Goal: Communication & Community: Ask a question

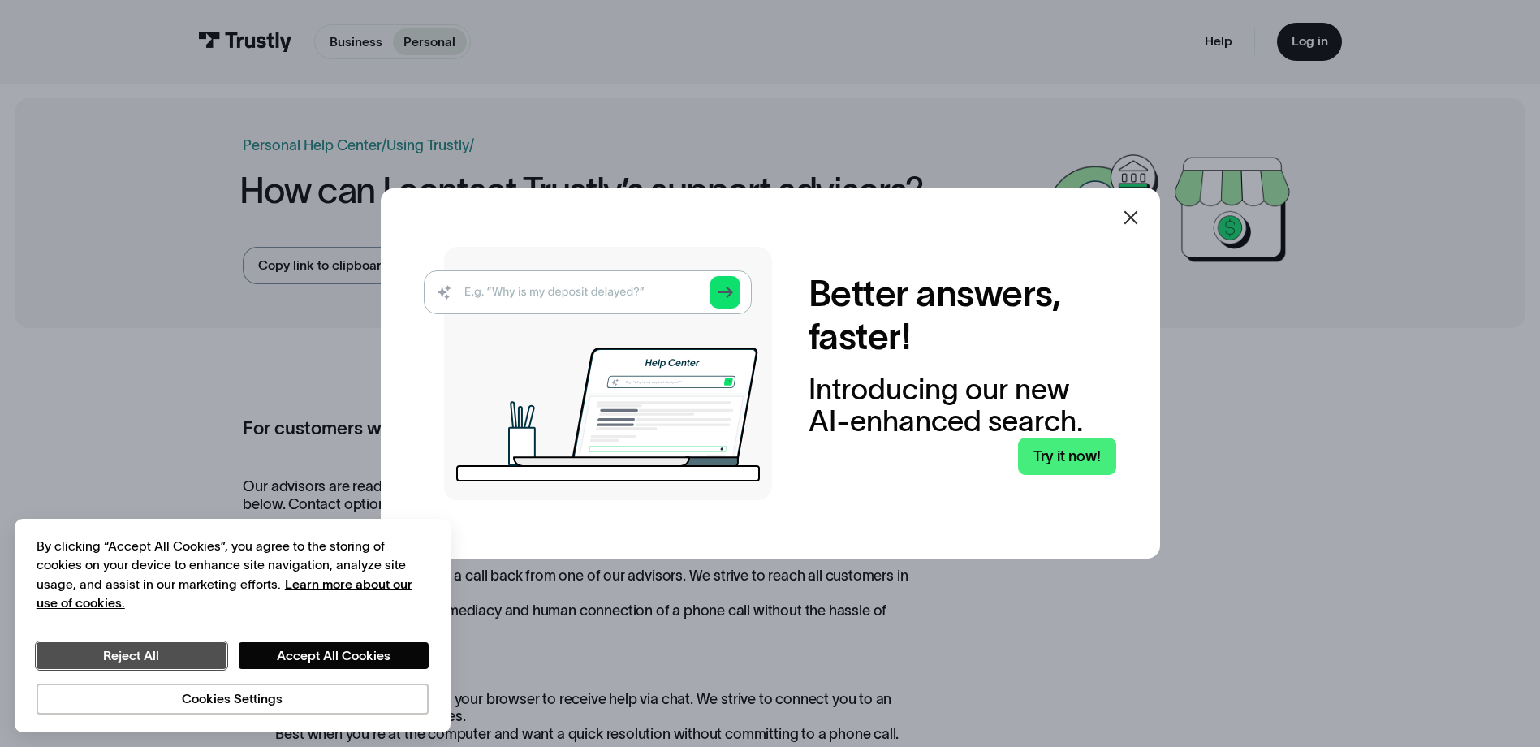
click at [143, 650] on button "Reject All" at bounding box center [132, 656] width 190 height 28
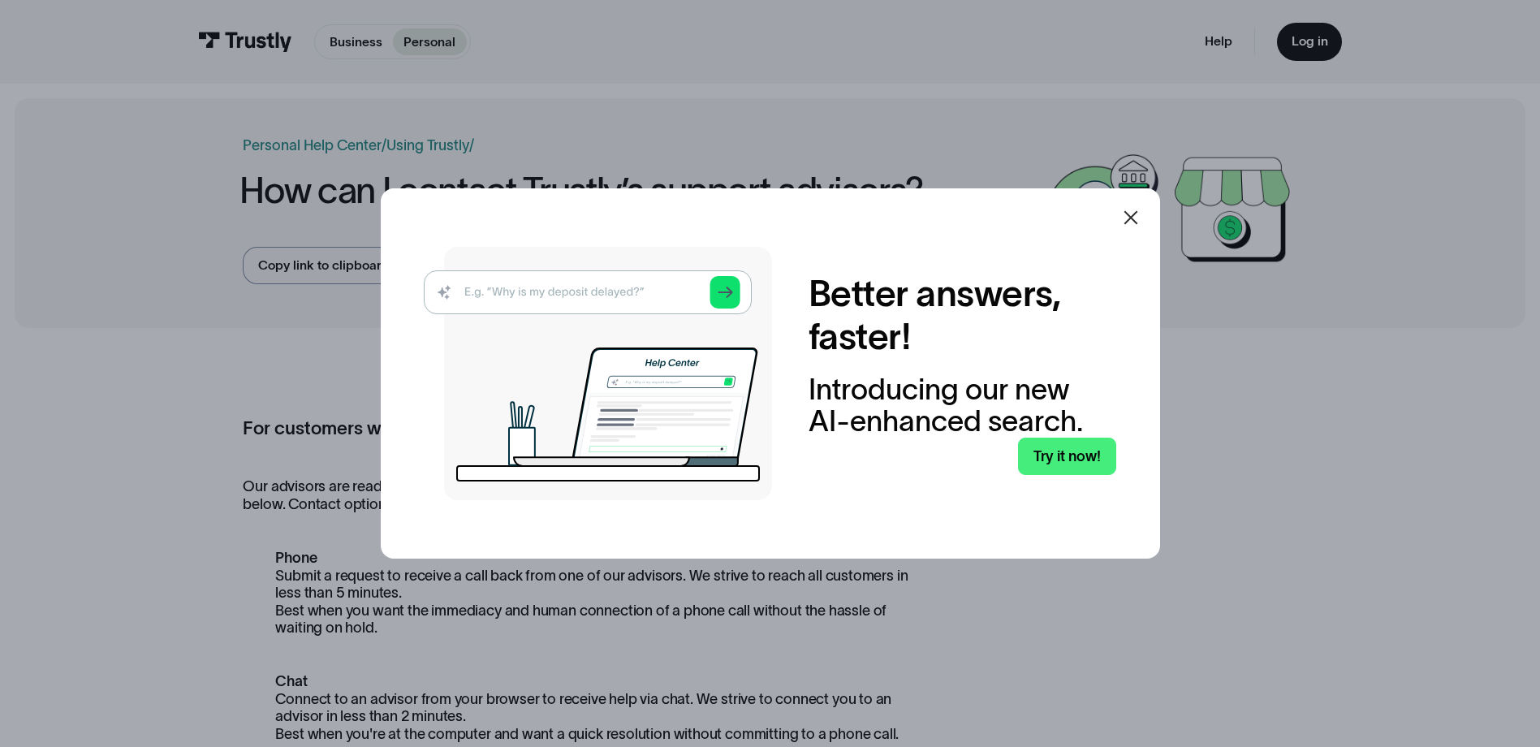
click at [1134, 218] on icon at bounding box center [1130, 217] width 19 height 19
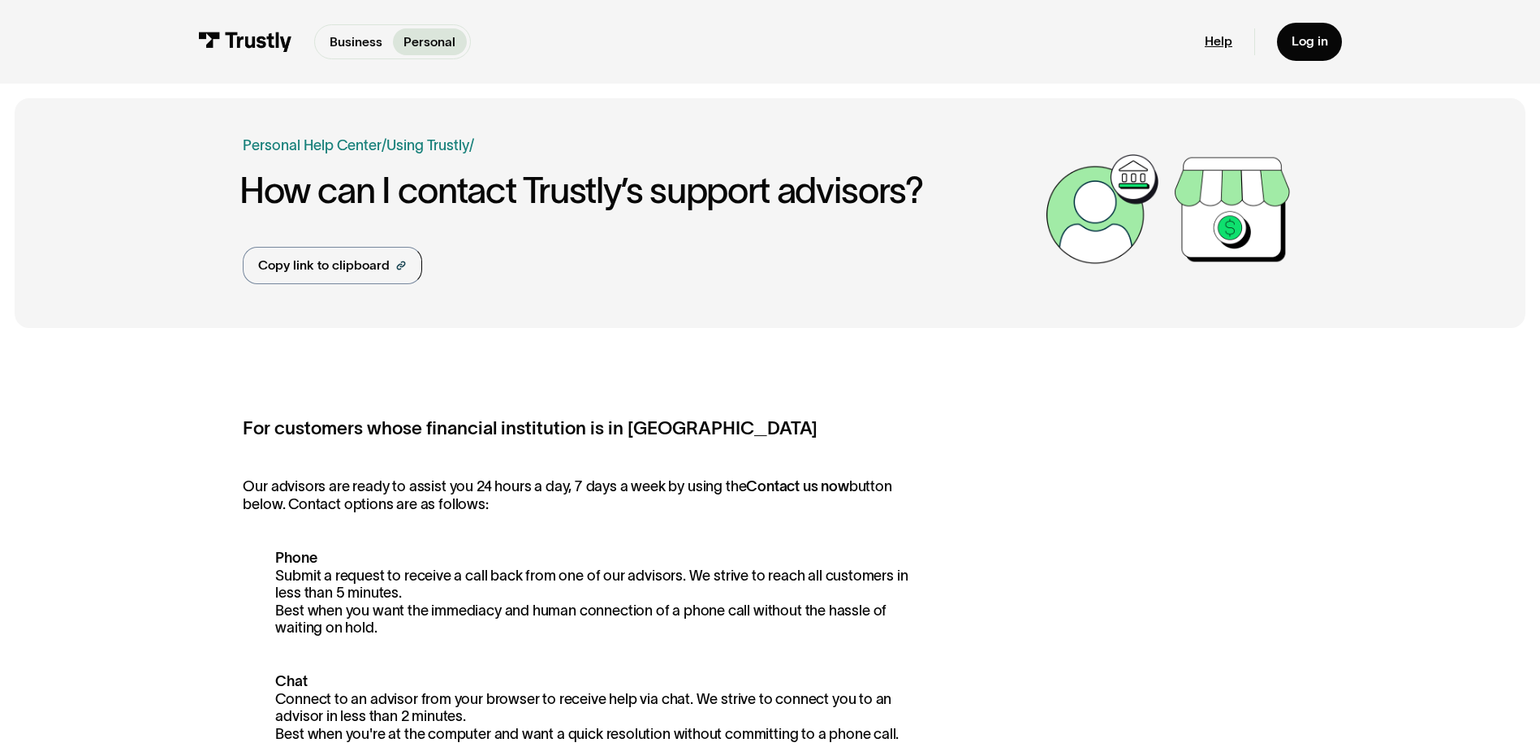
click at [1218, 47] on link "Help" at bounding box center [1219, 41] width 28 height 16
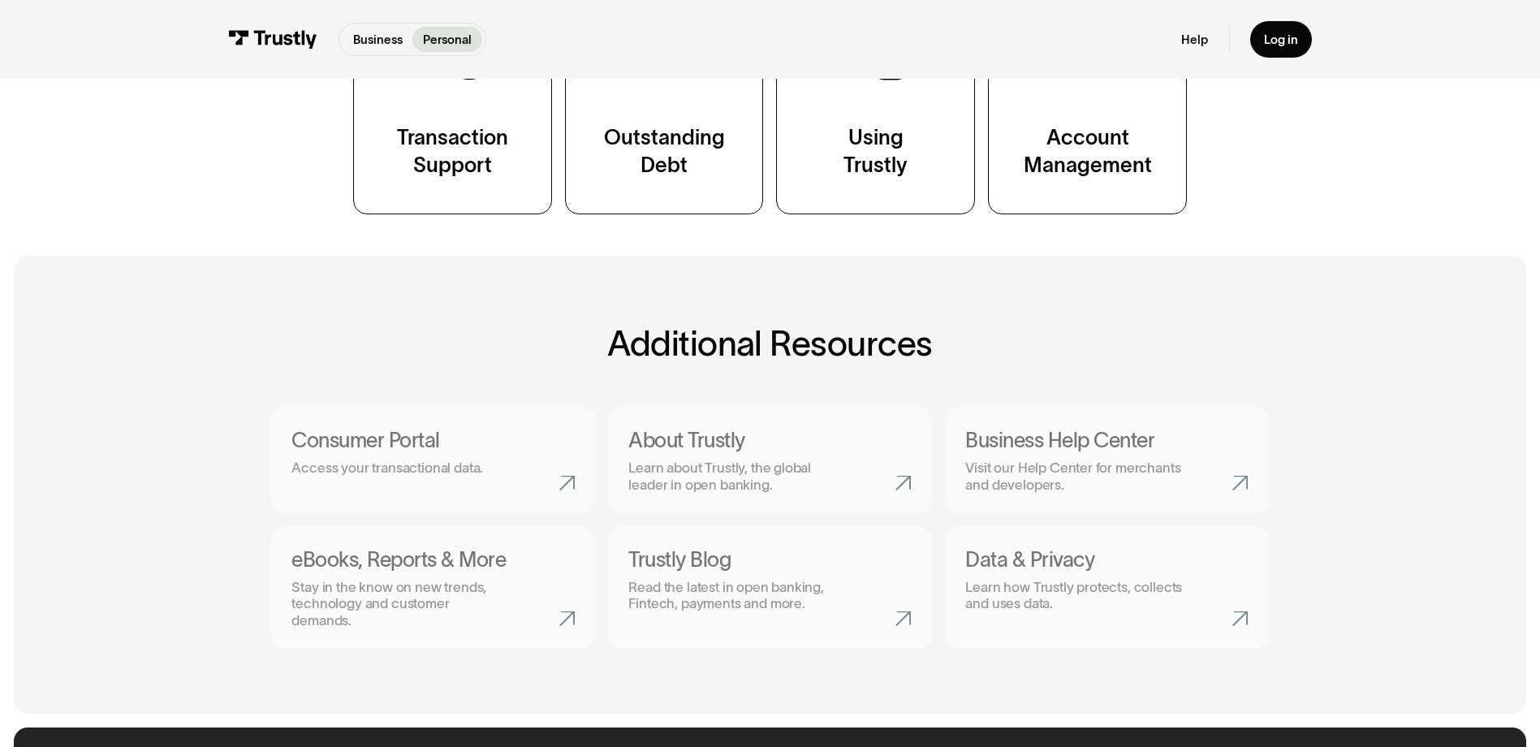
scroll to position [731, 0]
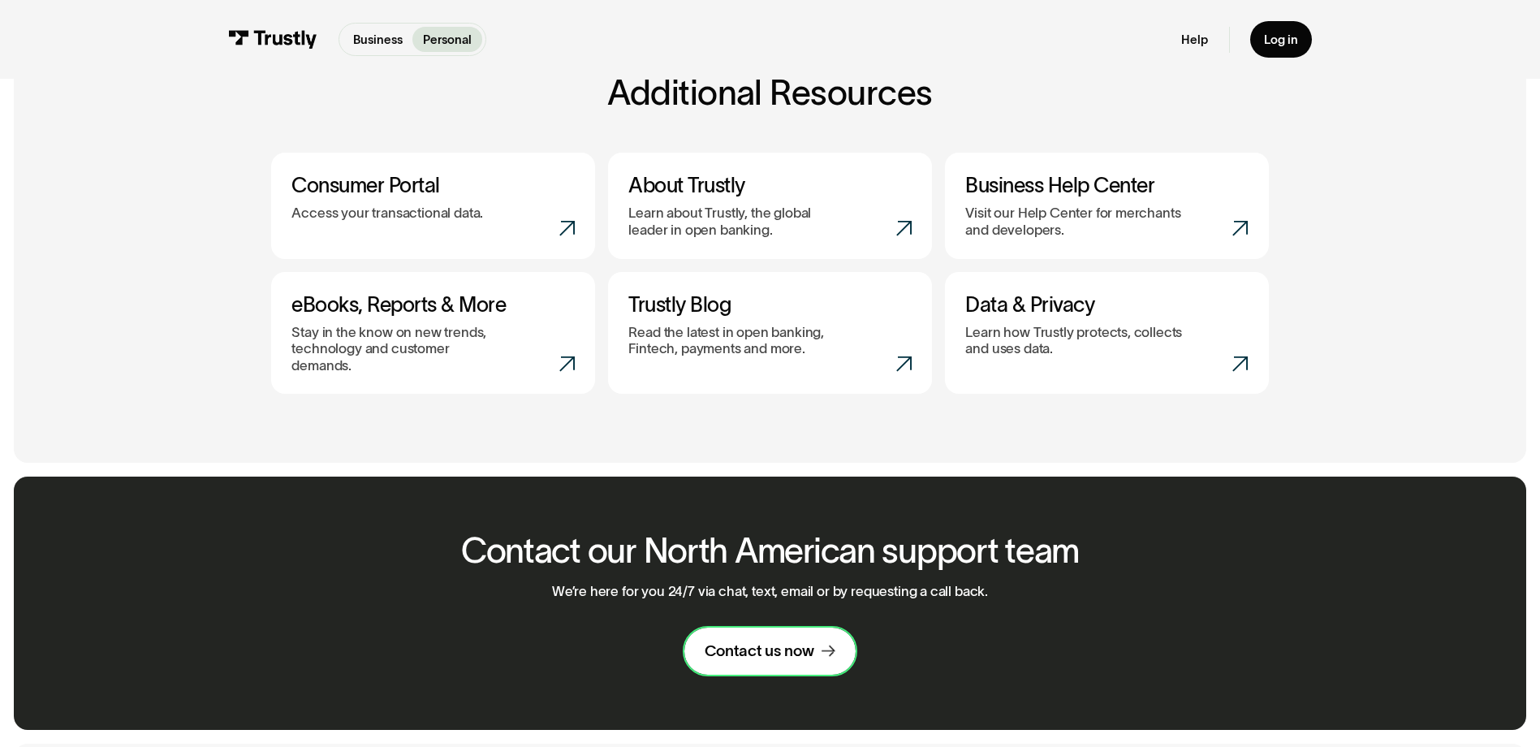
click at [772, 628] on link "Contact us now" at bounding box center [769, 652] width 171 height 48
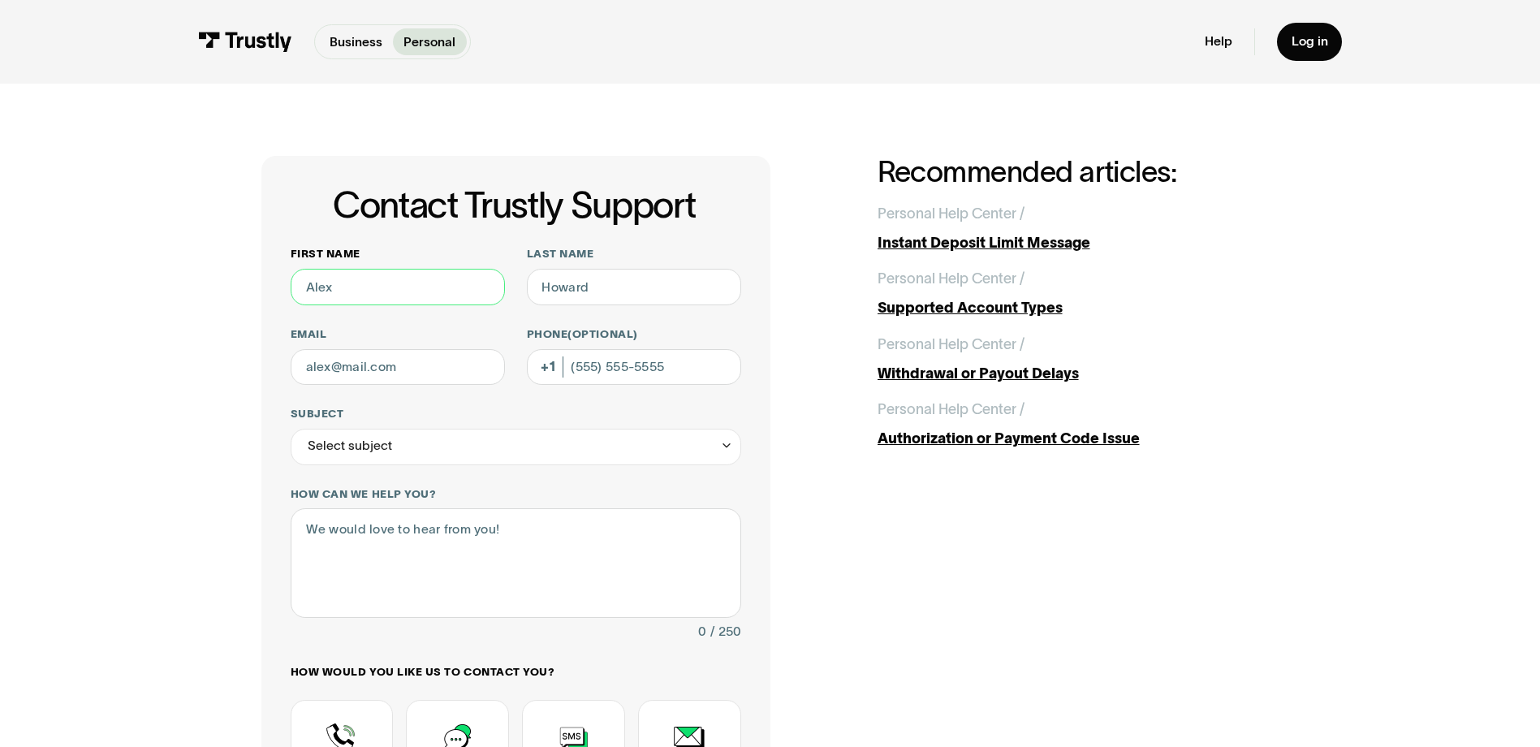
drag, startPoint x: 388, startPoint y: 295, endPoint x: 317, endPoint y: 289, distance: 70.9
click at [317, 289] on input "First name" at bounding box center [398, 287] width 214 height 37
drag, startPoint x: 337, startPoint y: 285, endPoint x: 274, endPoint y: 283, distance: 63.4
click at [274, 283] on div "Contact Trustly Support First name Last name Email Phone (Optional) Subject Sel…" at bounding box center [515, 570] width 509 height 828
type input "H"
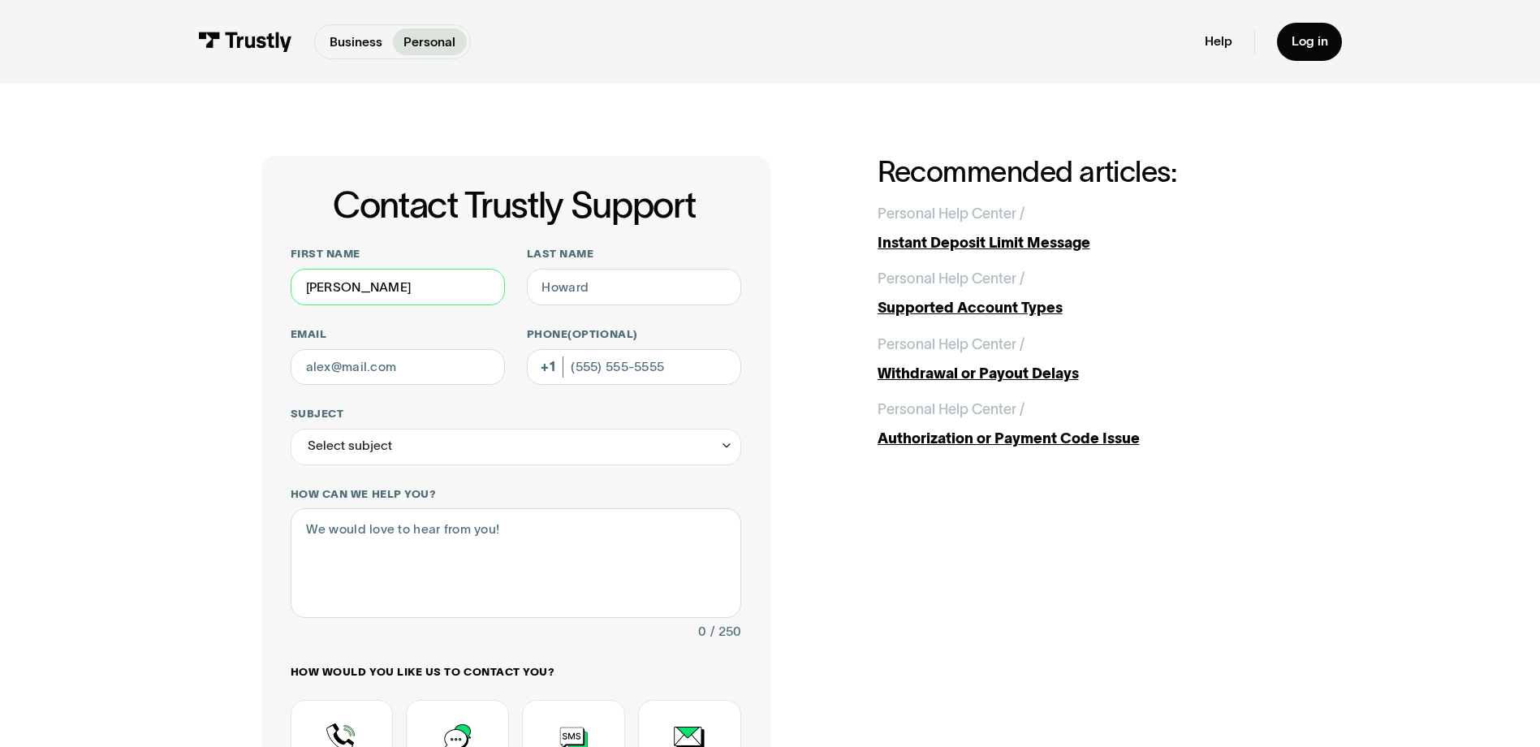
type input "JOHN"
type input "HAVILAND"
drag, startPoint x: 339, startPoint y: 362, endPoint x: 266, endPoint y: 361, distance: 73.9
click at [266, 361] on div "Contact Trustly Support First name JOHN Last name HAVILAND Email Phone (Optiona…" at bounding box center [515, 570] width 509 height 828
drag, startPoint x: 443, startPoint y: 363, endPoint x: 296, endPoint y: 365, distance: 147.0
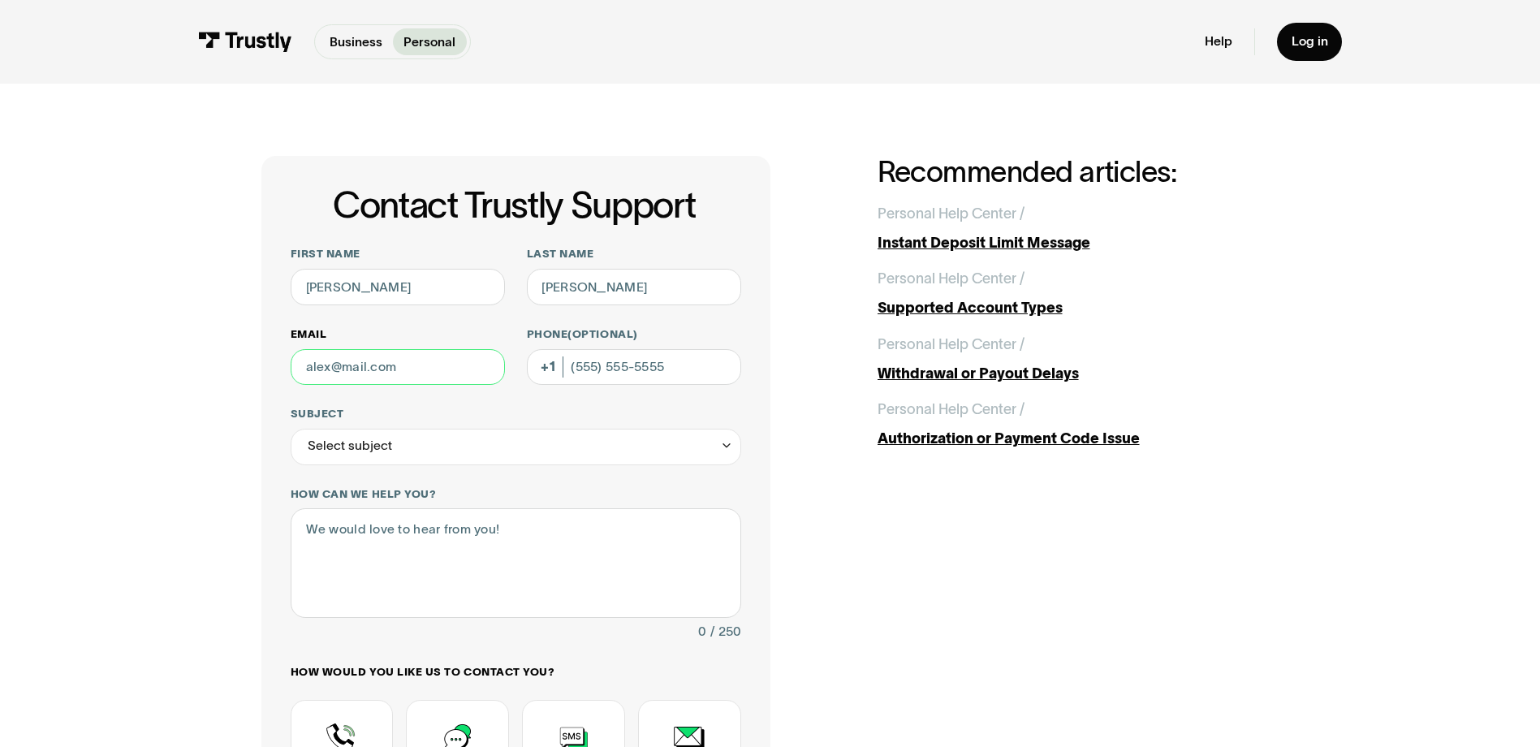
click at [296, 365] on input "Email" at bounding box center [398, 367] width 214 height 37
type input "HAVSUPREME@VERIZON.NET"
click at [611, 369] on input "Phone (Optional)" at bounding box center [634, 367] width 214 height 37
click at [582, 369] on input "Phone (Optional)" at bounding box center [634, 367] width 214 height 37
type input "(551) 265-3118"
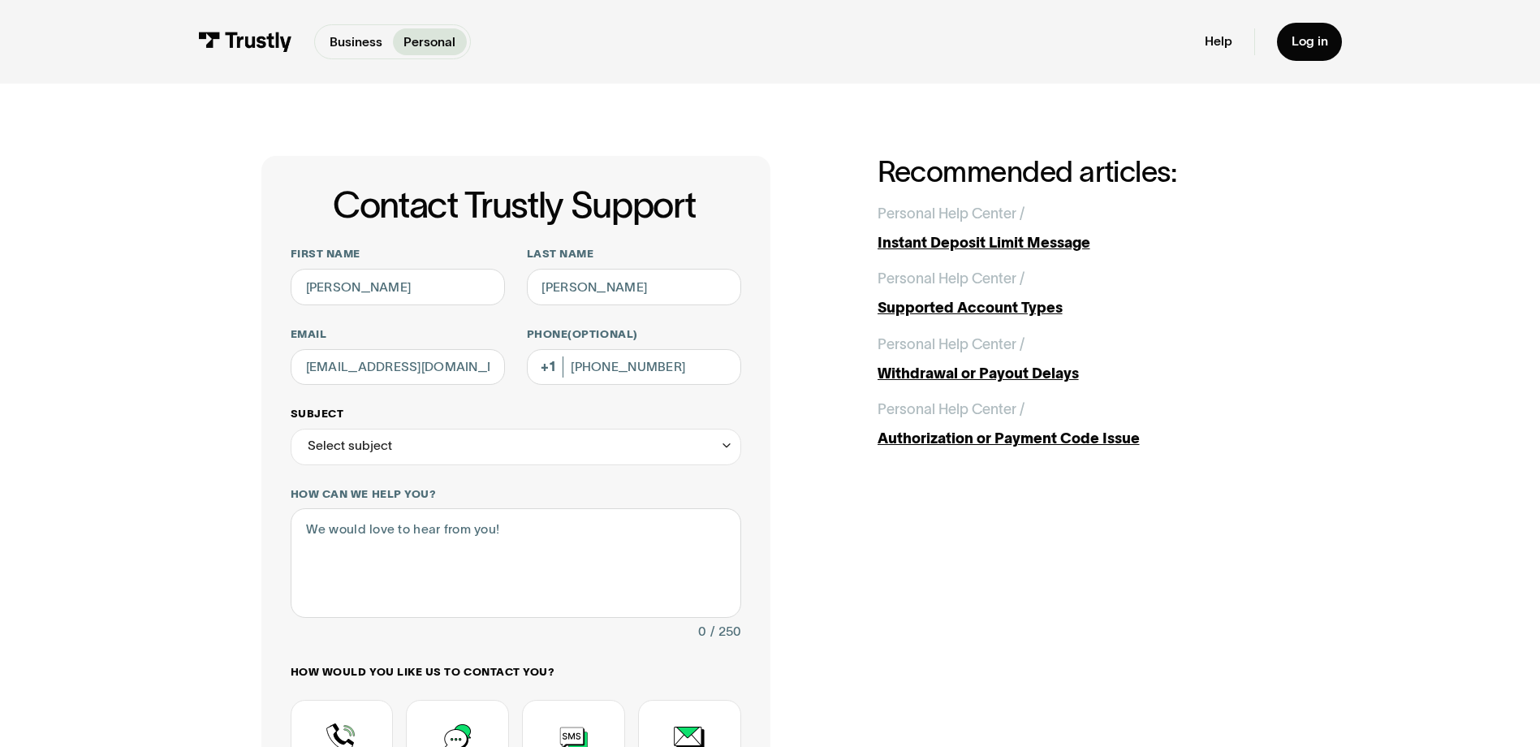
click at [356, 451] on div "Select subject" at bounding box center [350, 446] width 84 height 22
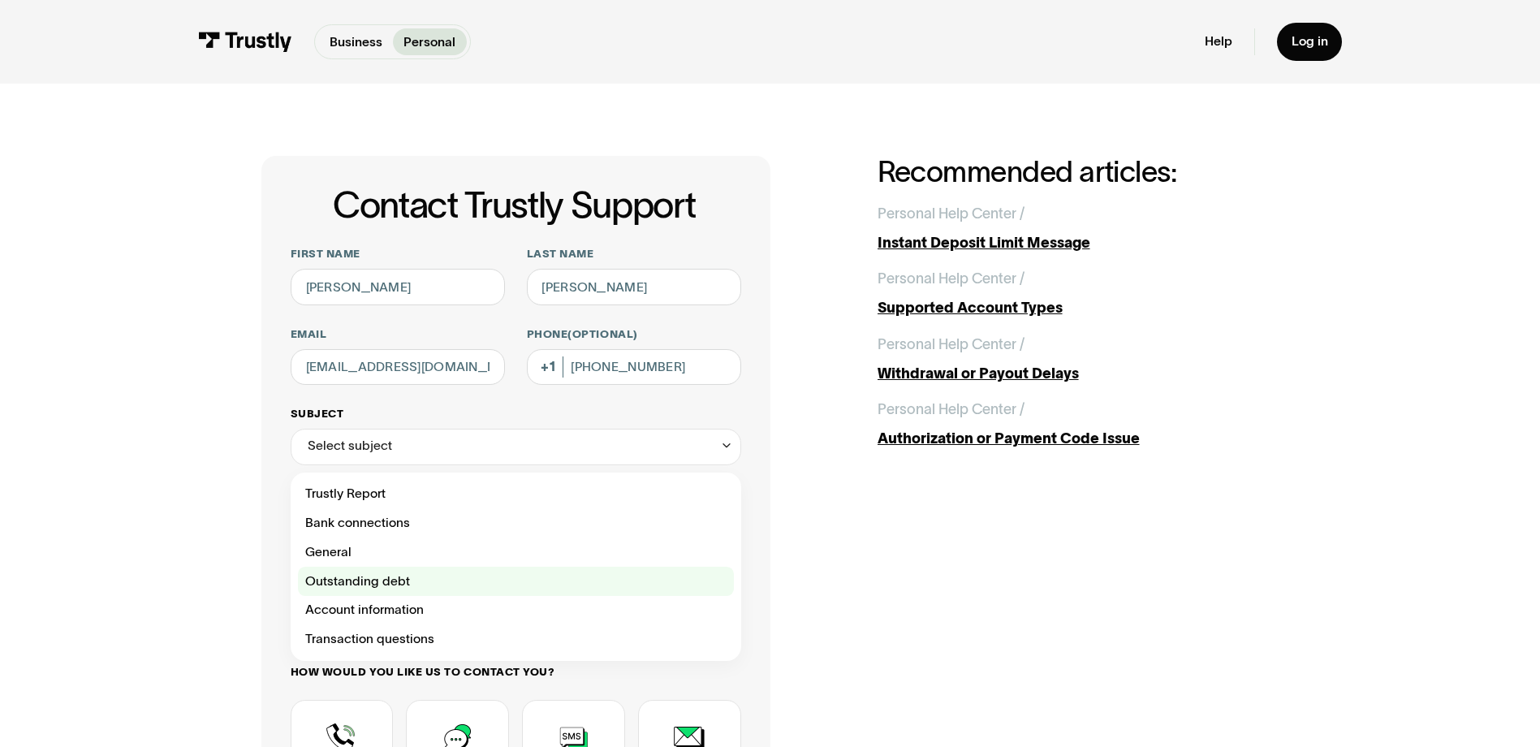
click at [387, 581] on div "Contact Trustly Support" at bounding box center [516, 581] width 436 height 29
type input "**********"
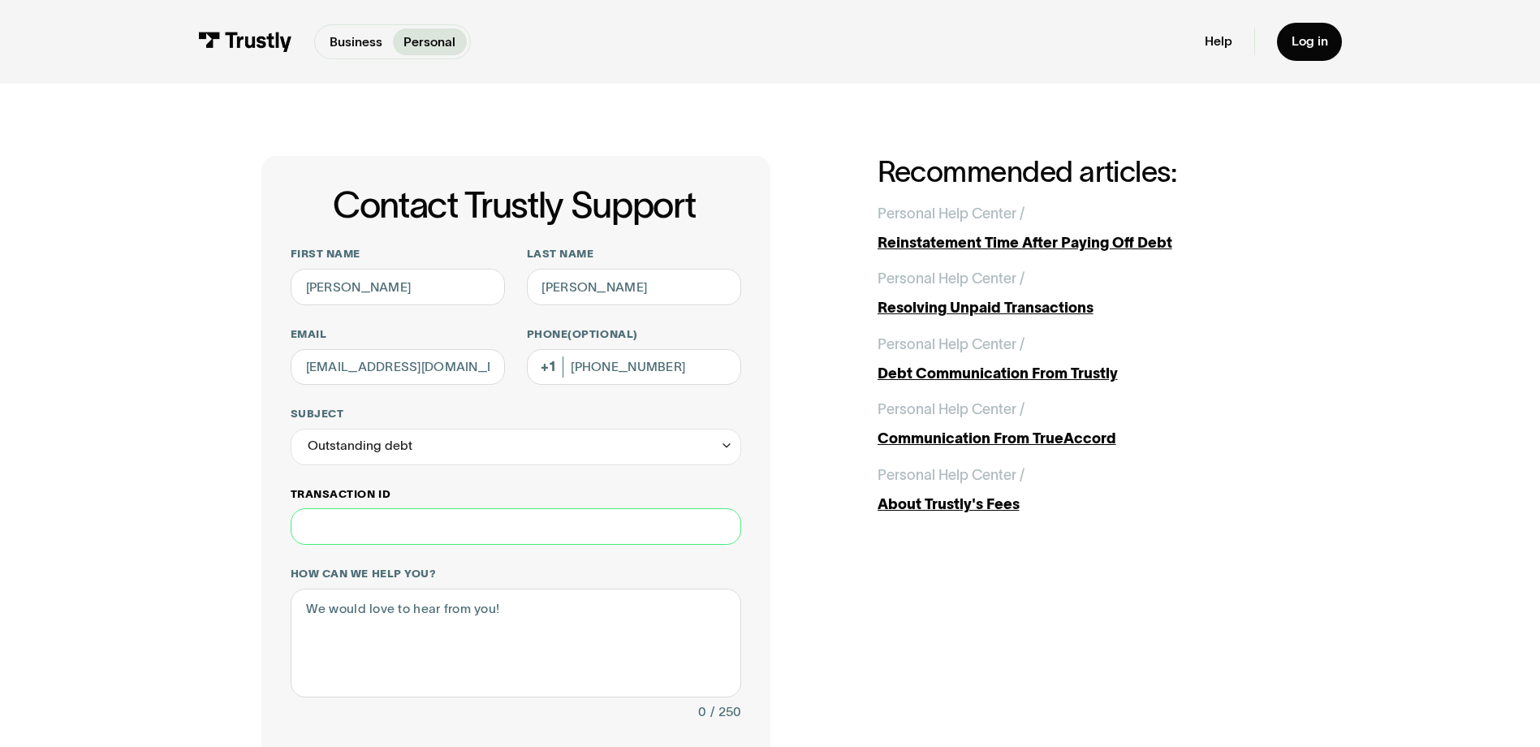
click at [355, 535] on input "Transaction ID" at bounding box center [516, 526] width 451 height 37
type input "**********"
click at [389, 609] on textarea "How can we help you?" at bounding box center [516, 643] width 451 height 109
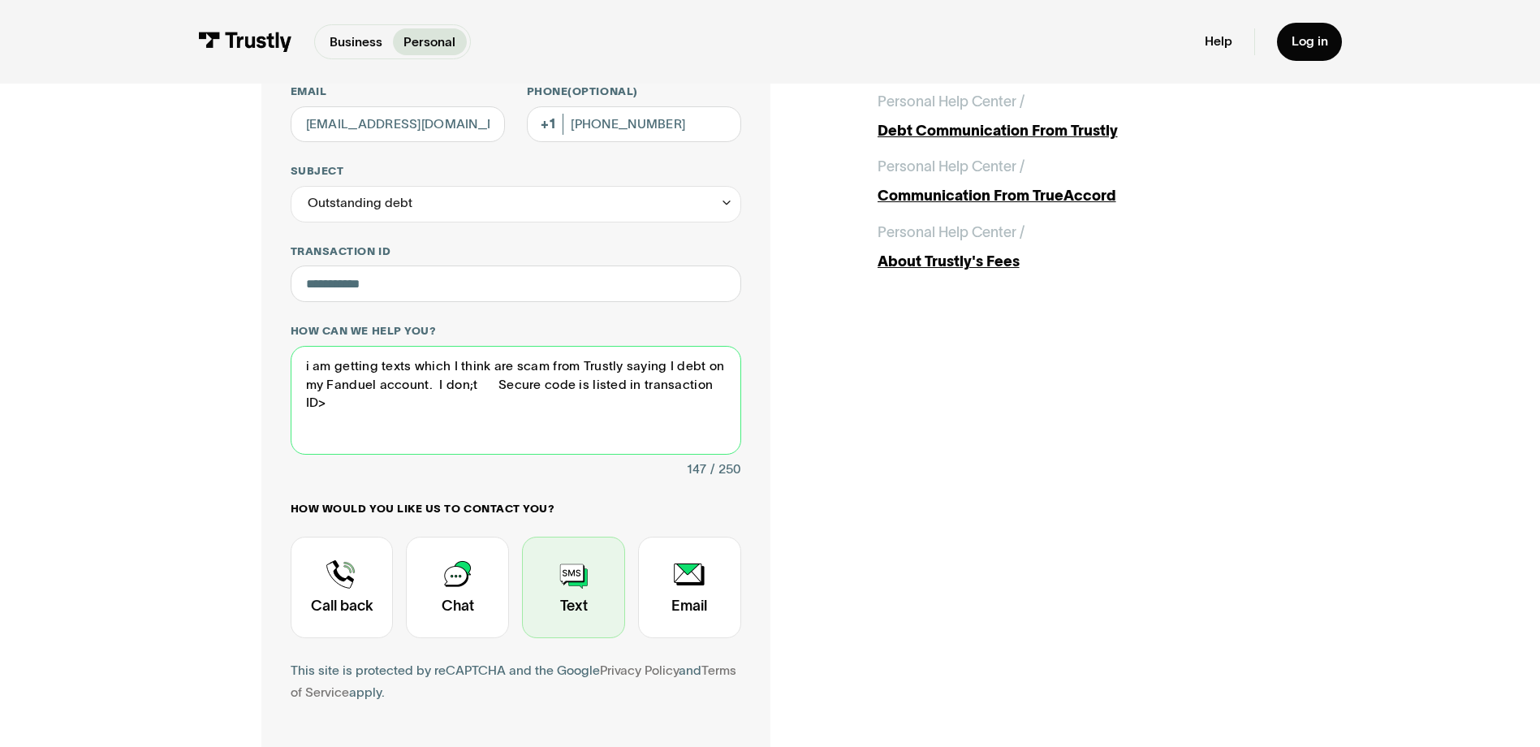
scroll to position [244, 0]
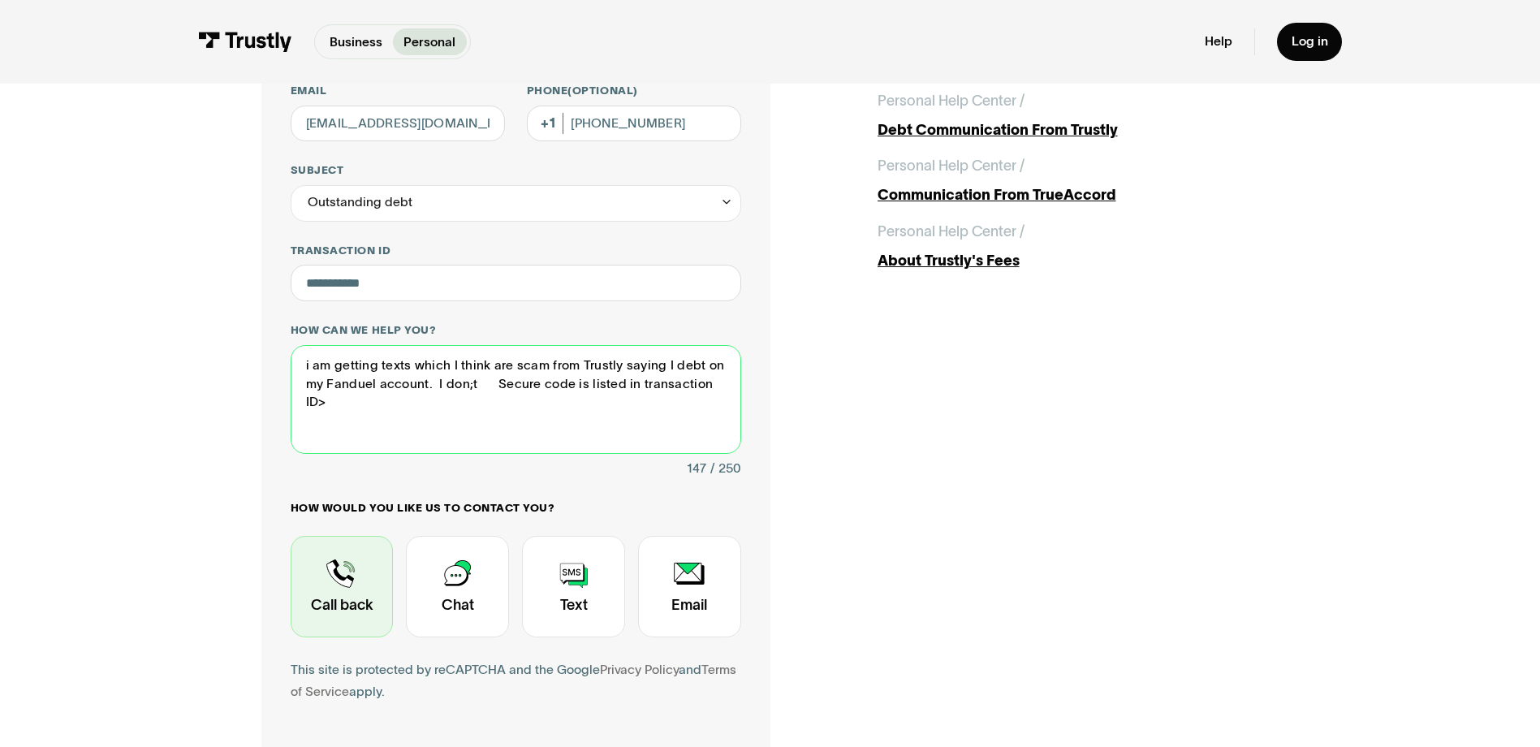
type textarea "i am getting texts which I think are scam from Trustly saying I debt on my Fand…"
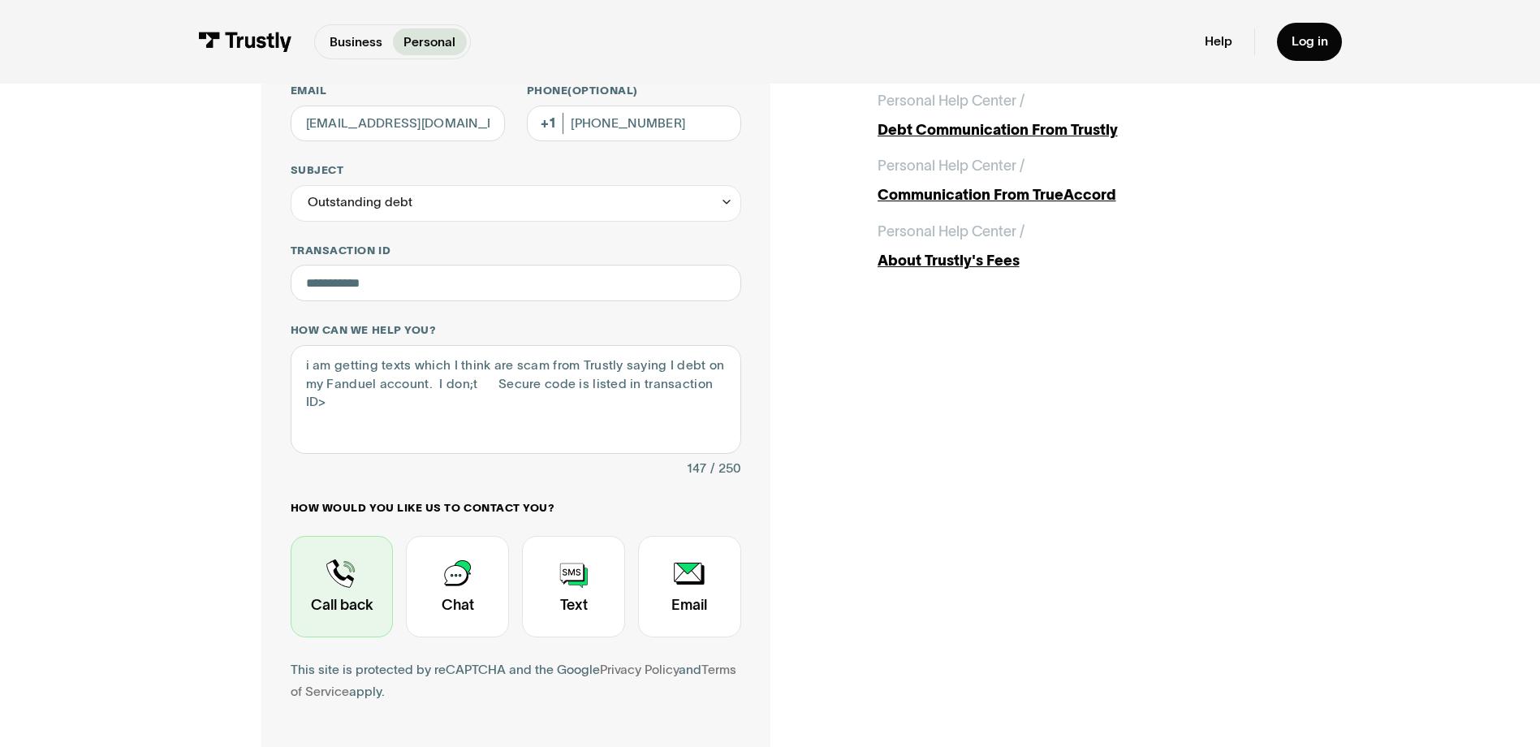
click at [351, 600] on div "Contact Trustly Support" at bounding box center [342, 586] width 103 height 101
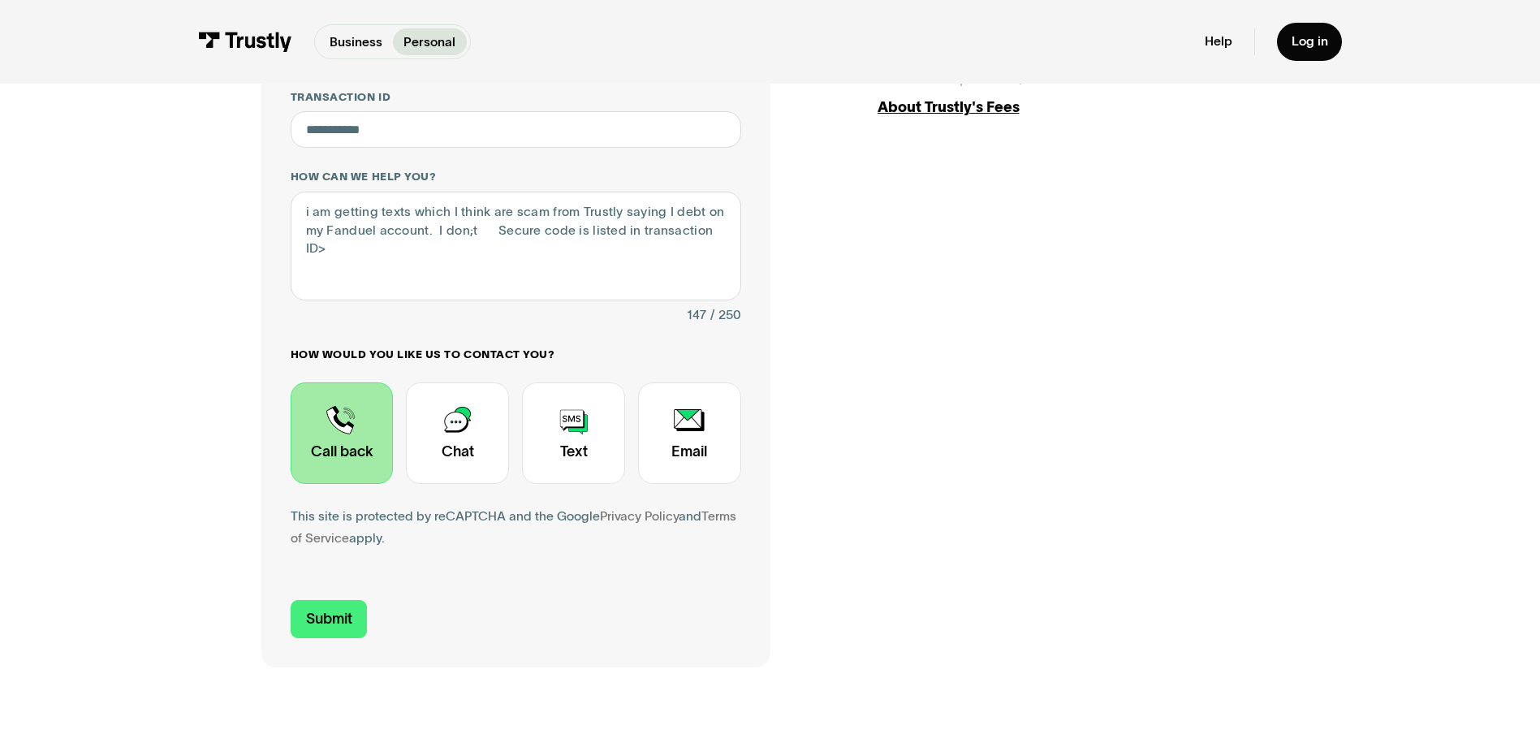
scroll to position [487, 0]
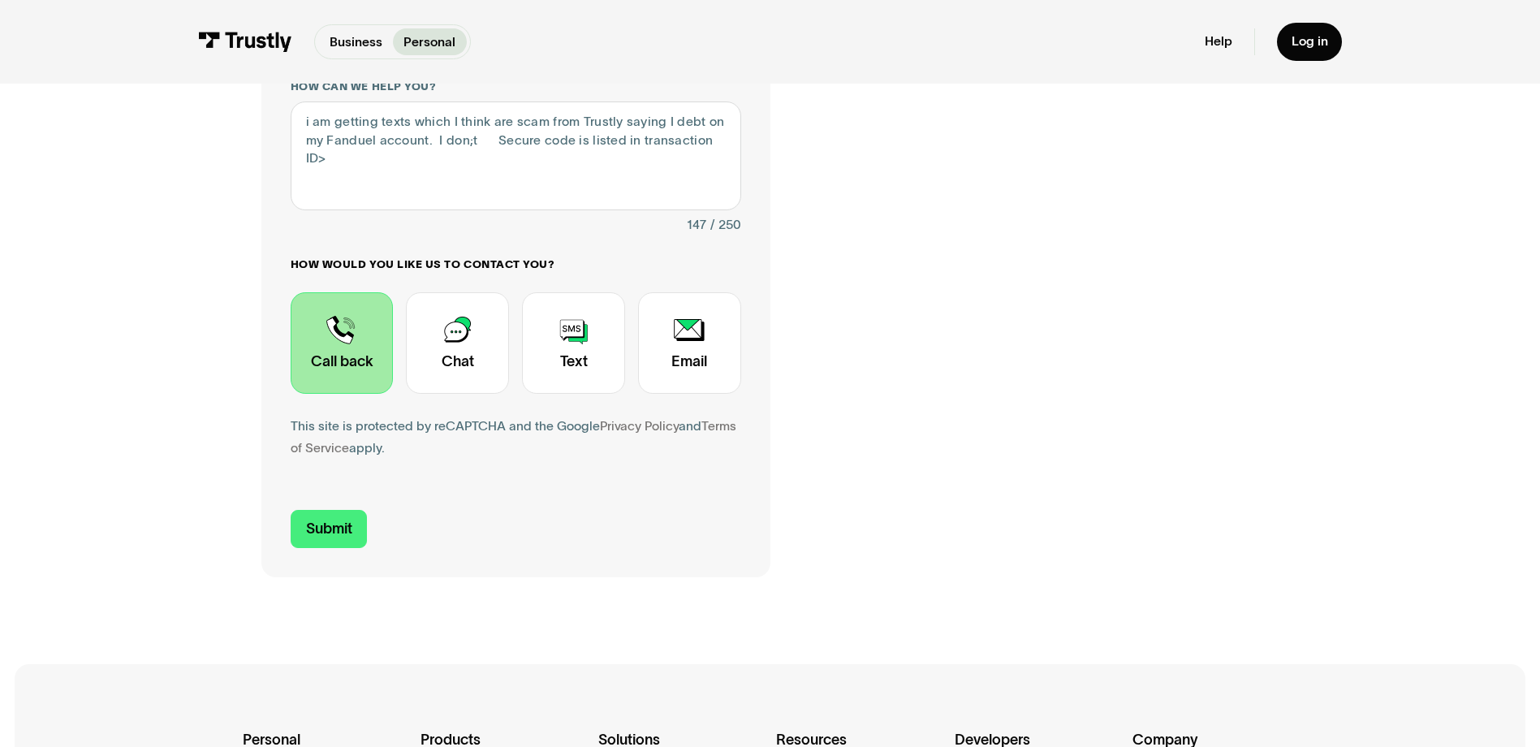
drag, startPoint x: 356, startPoint y: 538, endPoint x: 370, endPoint y: 531, distance: 16.0
click at [356, 538] on input "Submit" at bounding box center [329, 529] width 77 height 38
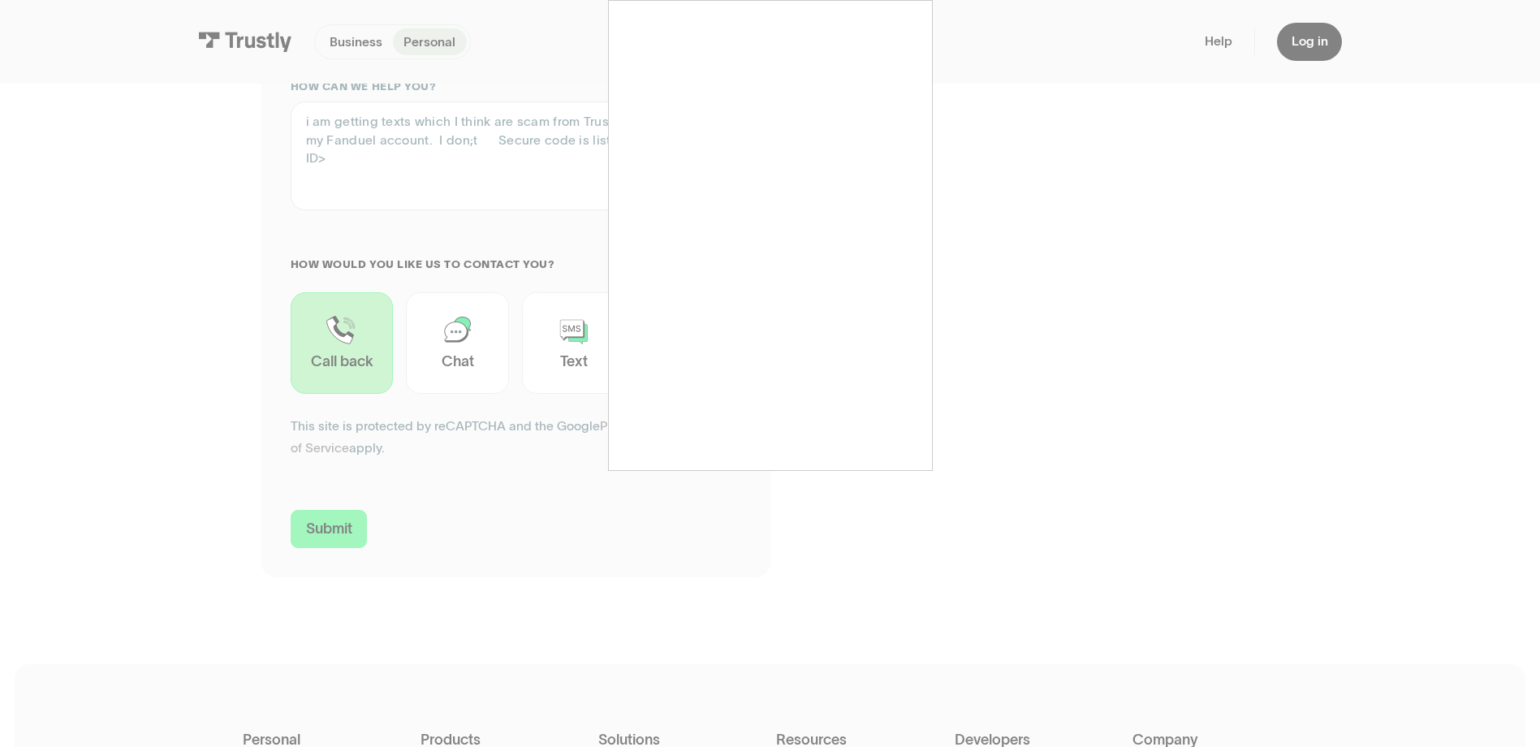
type input "+15512653118"
